Goal: Task Accomplishment & Management: Complete application form

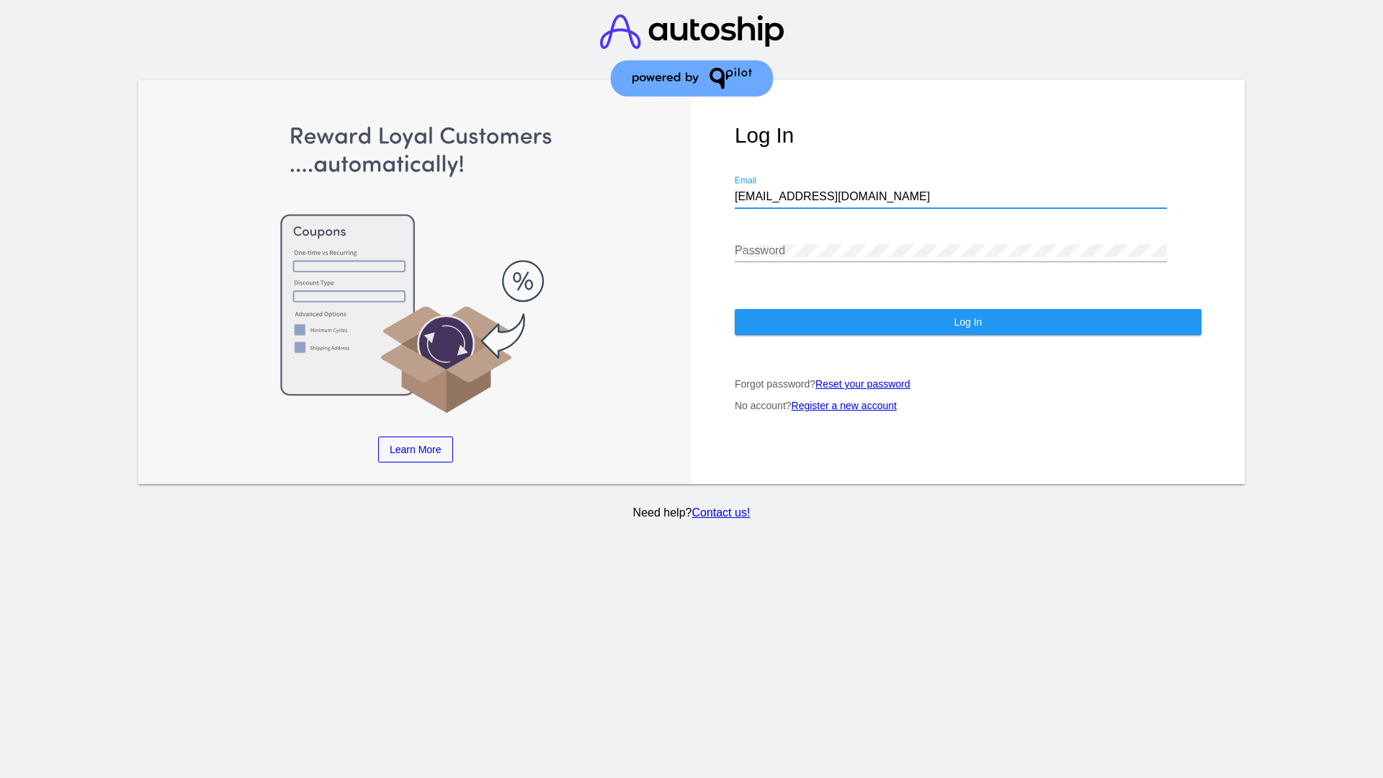
type input "[EMAIL_ADDRESS][DOMAIN_NAME]"
click at [967, 322] on span "Log In" at bounding box center [967, 322] width 28 height 12
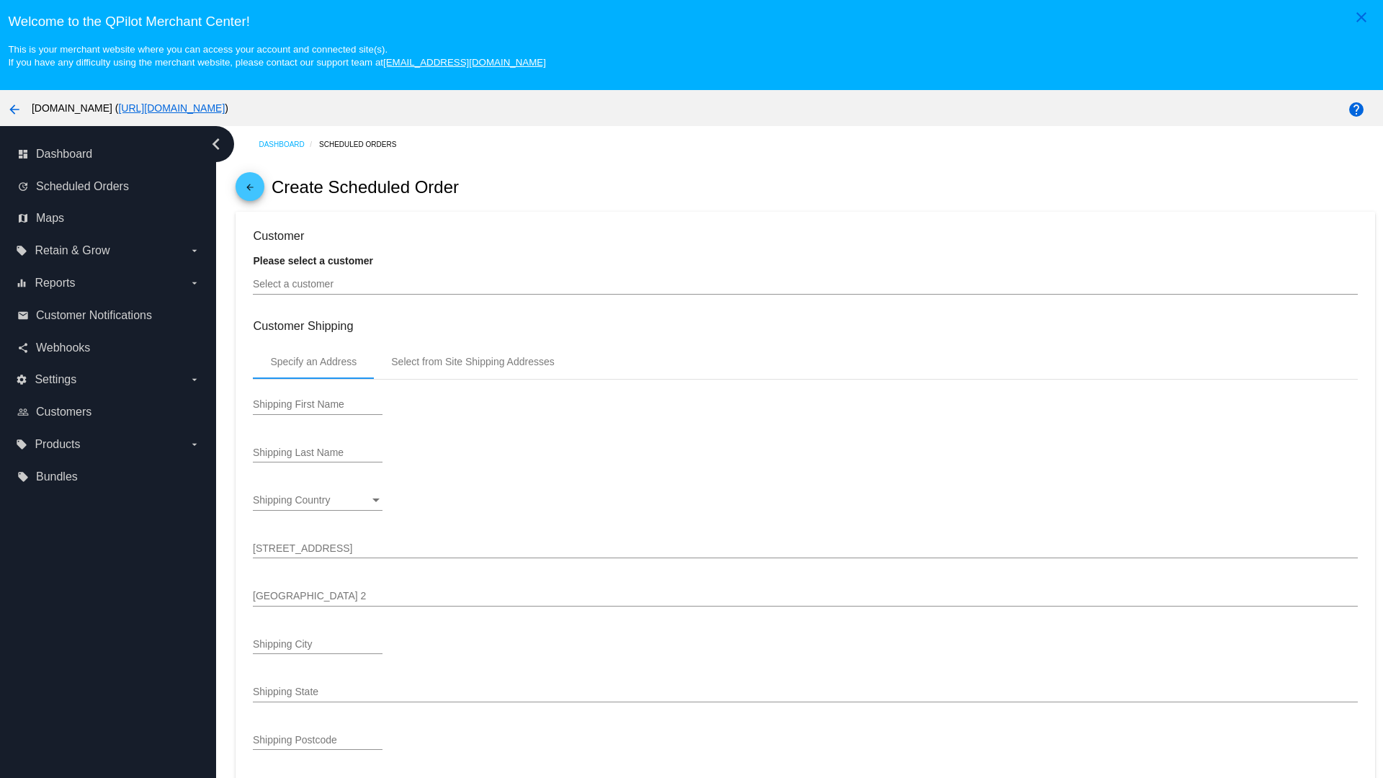
click at [805, 284] on input "Select a customer" at bounding box center [805, 285] width 1104 height 12
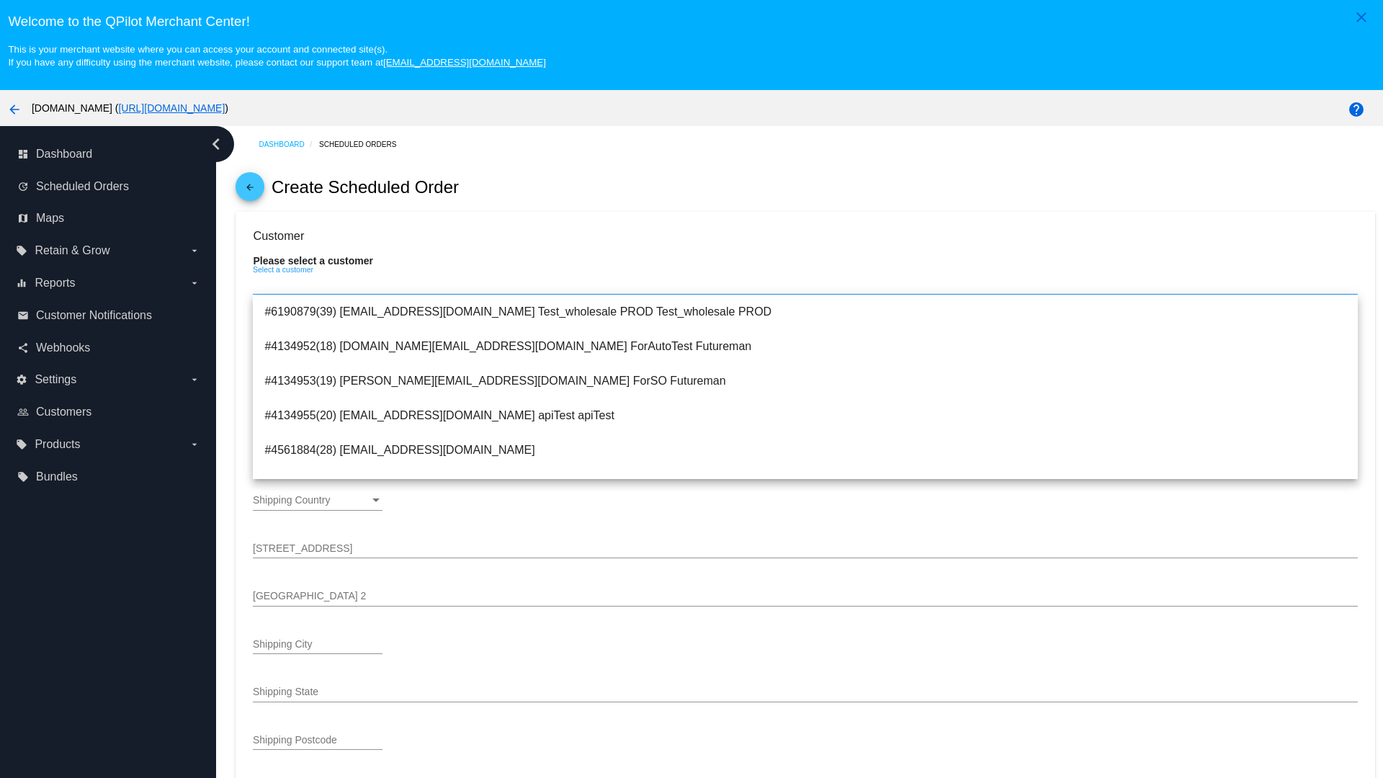
type input "ForSO"
type input "Futureman"
type input "[STREET_ADDRESS]"
type input "[GEOGRAPHIC_DATA][PERSON_NAME]"
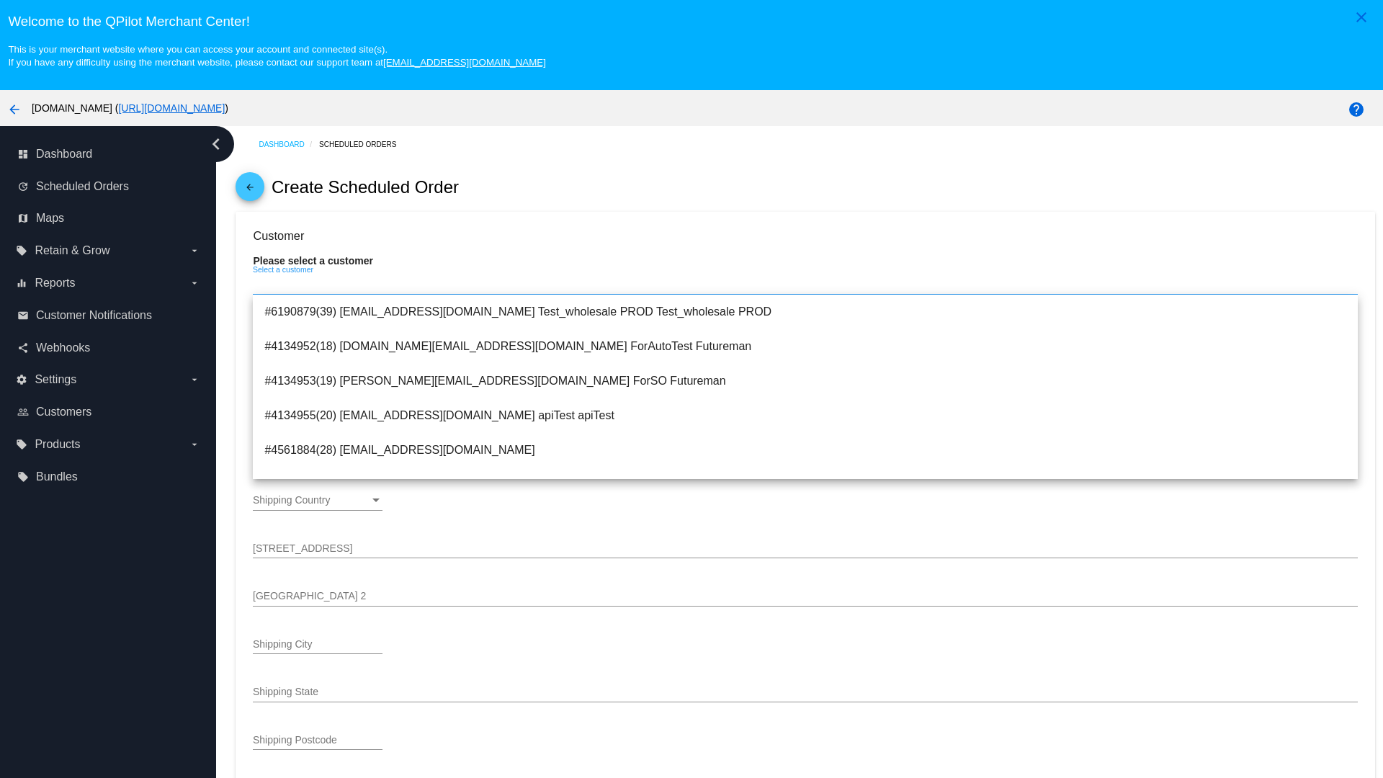
type input "95131"
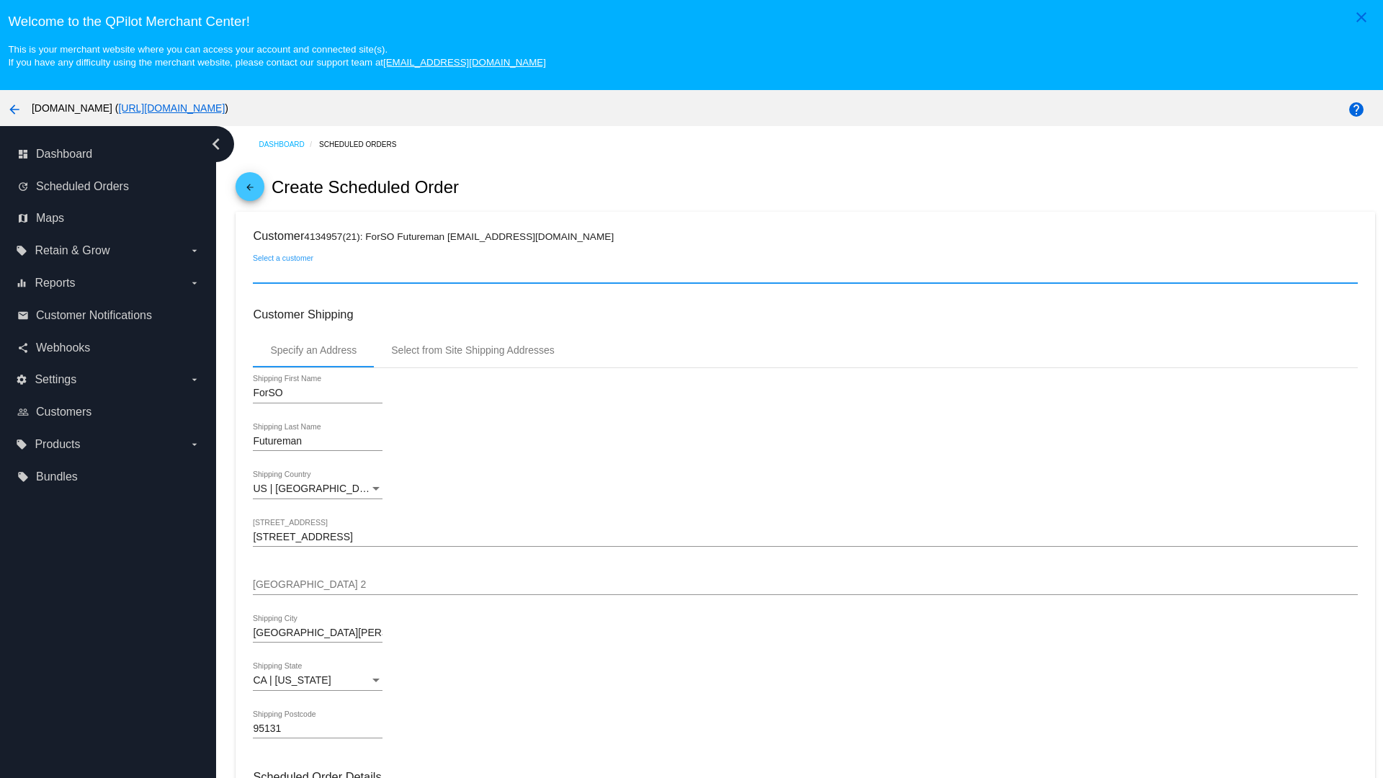
scroll to position [510, 0]
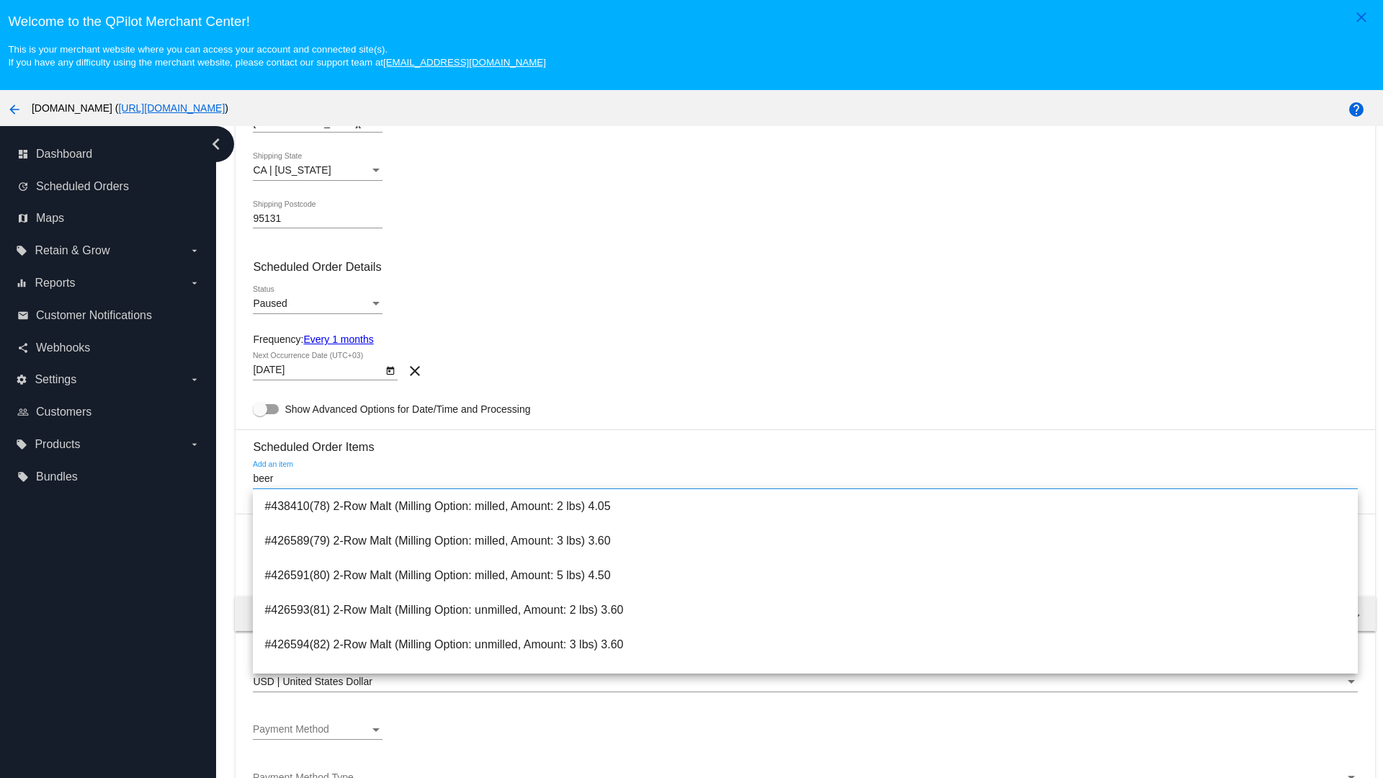
type input "beer"
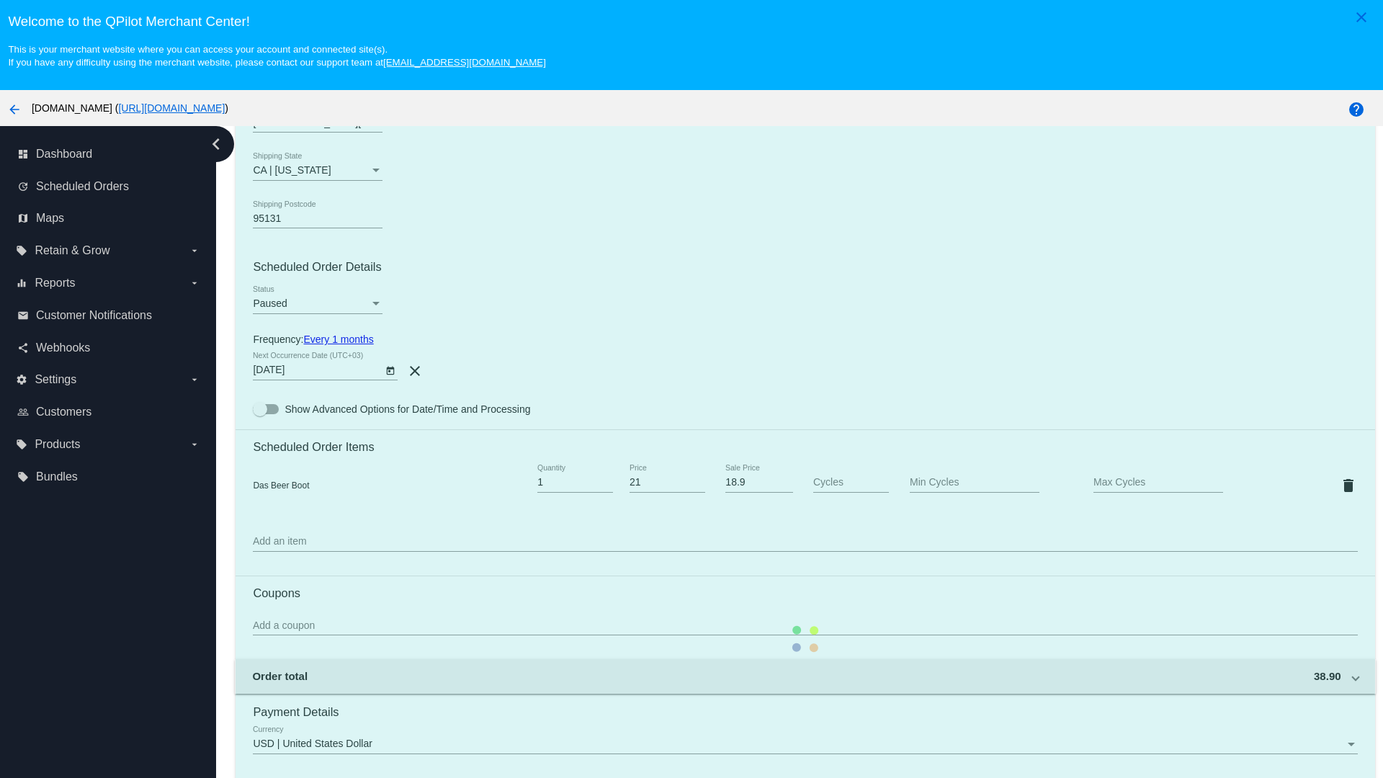
scroll to position [90, 0]
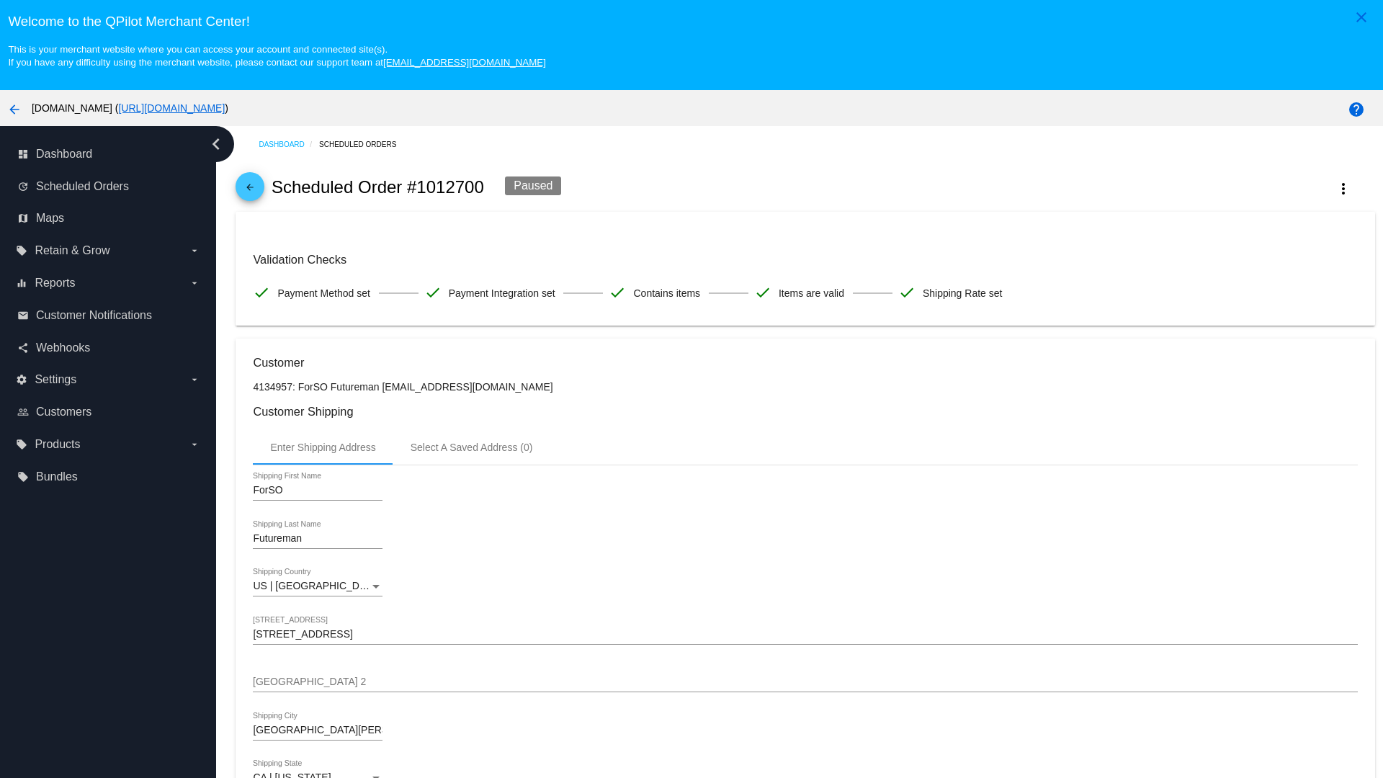
checkbox input "true"
